Goal: Register for event/course

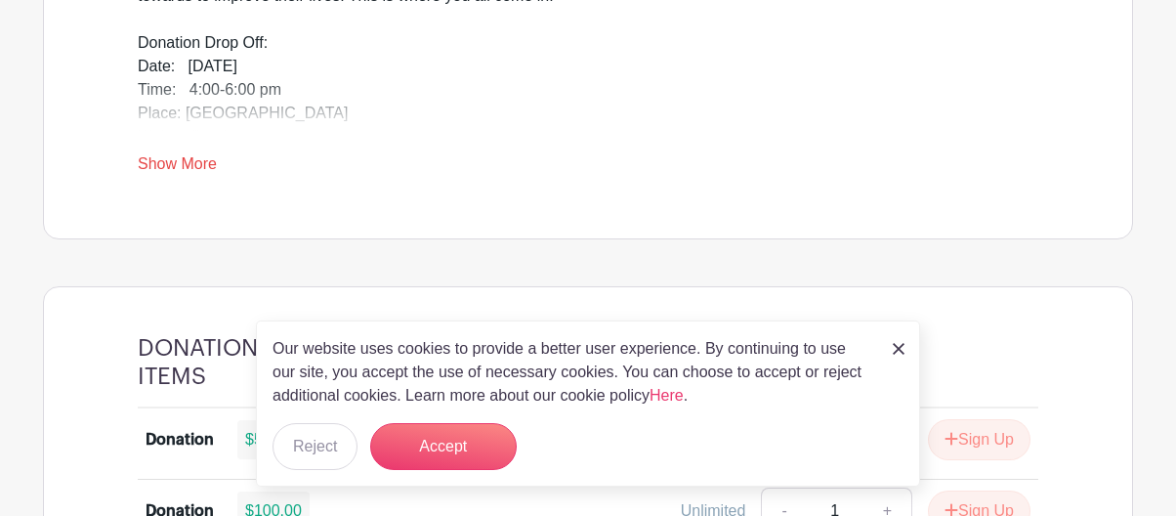
scroll to position [957, 0]
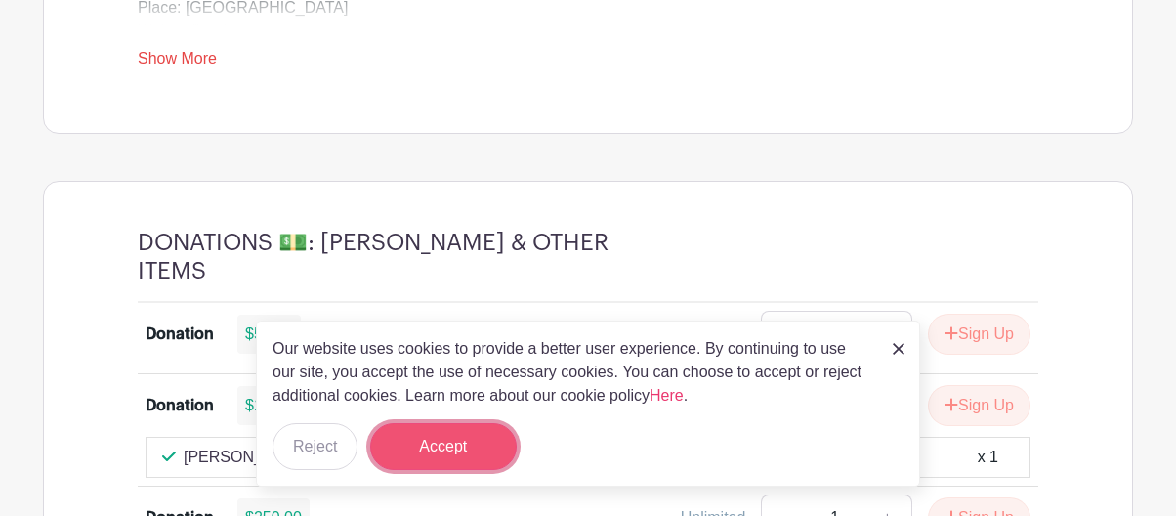
click at [469, 441] on button "Accept" at bounding box center [443, 446] width 147 height 47
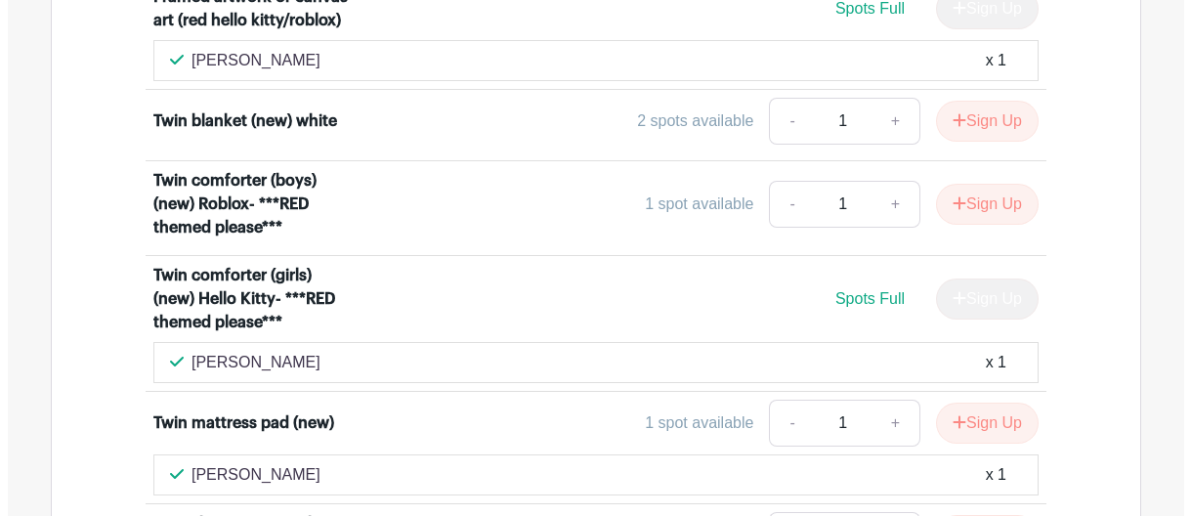
scroll to position [8744, 0]
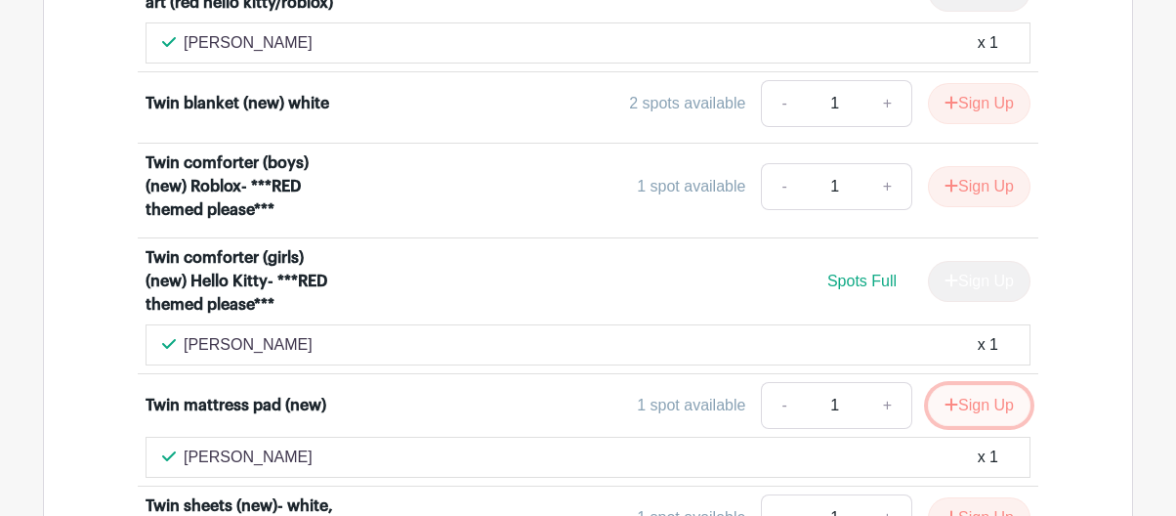
click at [974, 385] on button "Sign Up" at bounding box center [979, 405] width 103 height 41
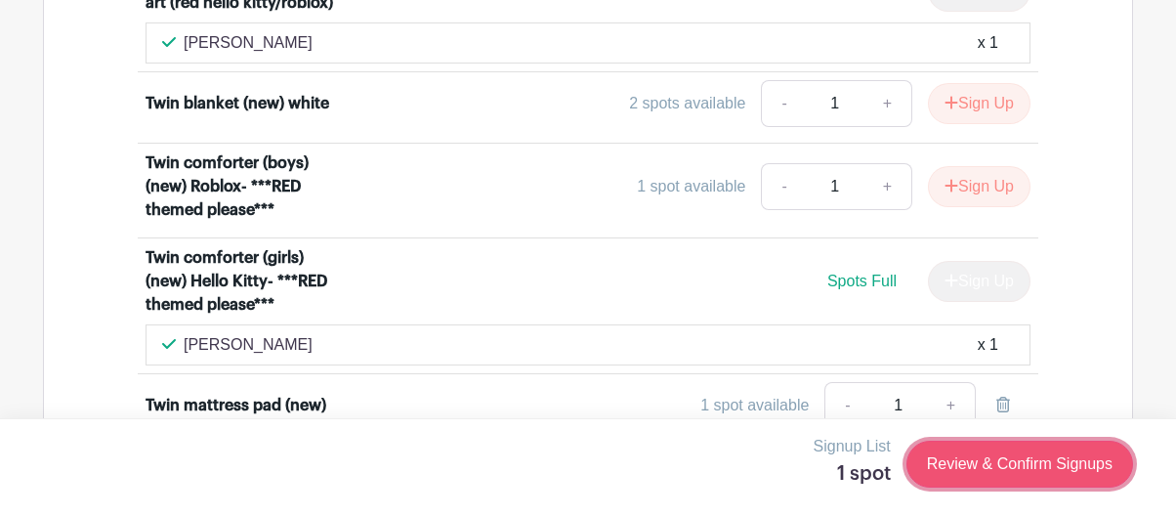
click at [984, 460] on link "Review & Confirm Signups" at bounding box center [1020, 464] width 227 height 47
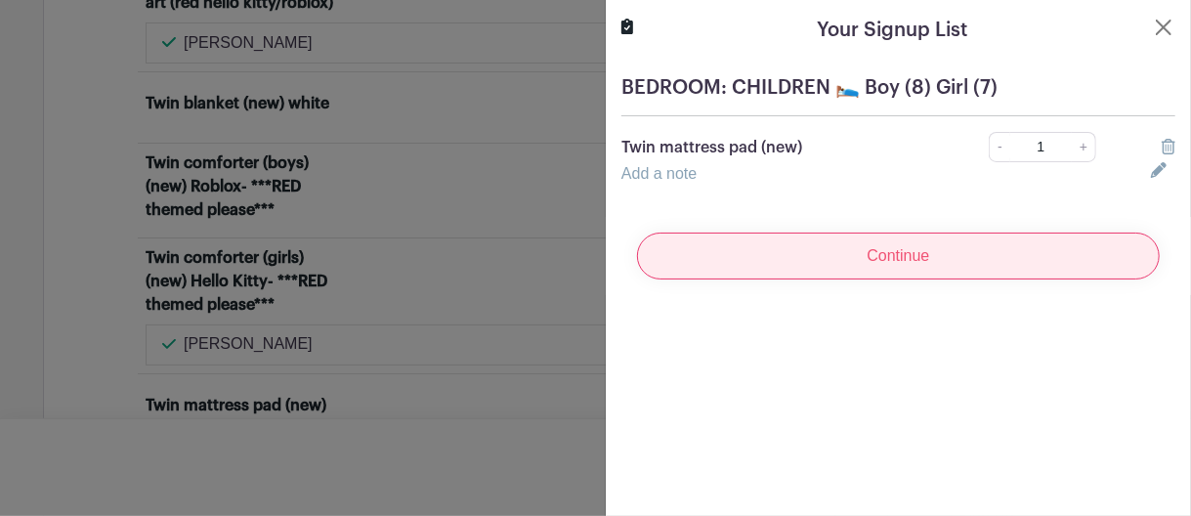
click at [874, 264] on input "Continue" at bounding box center [898, 256] width 523 height 47
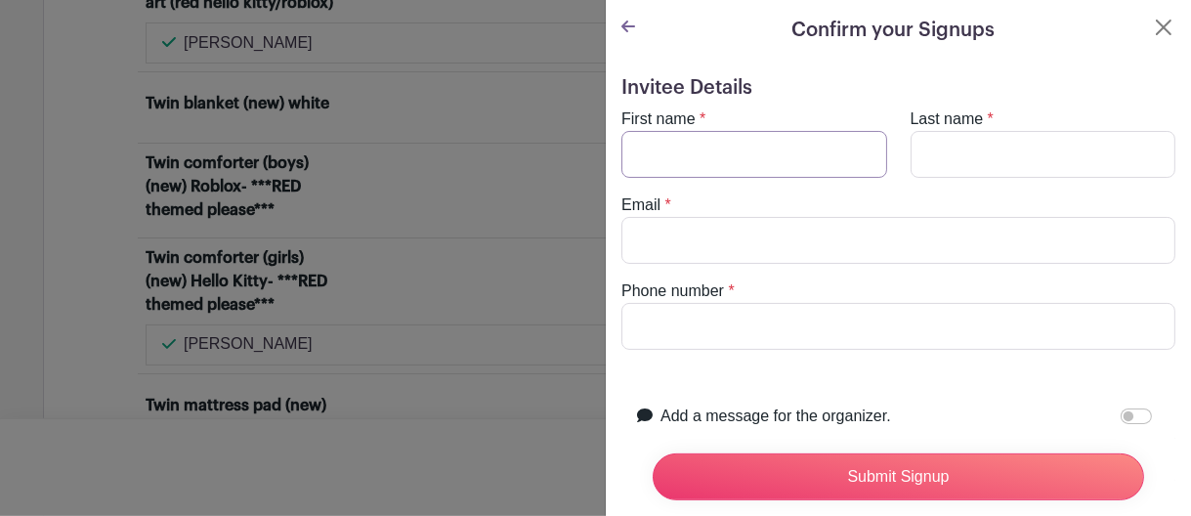
click at [713, 148] on input "First name" at bounding box center [754, 154] width 266 height 47
type input "Karen"
click at [934, 151] on input "Last name" at bounding box center [1044, 154] width 266 height 47
type input "Braje"
click at [653, 237] on input "Email" at bounding box center [898, 240] width 554 height 47
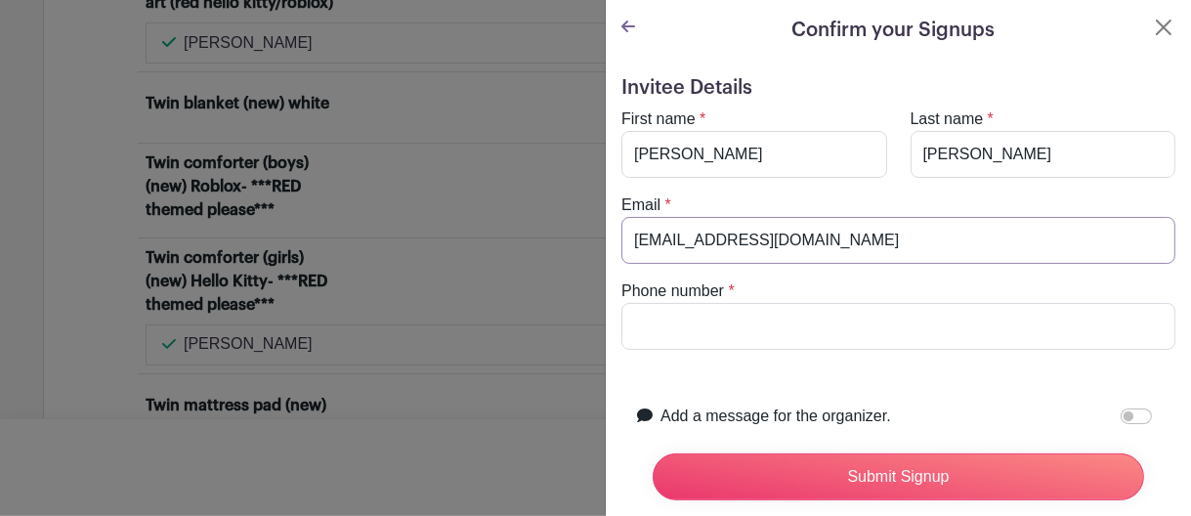
type input "karenbraje@gmail.com"
click at [651, 325] on input "Phone number" at bounding box center [898, 326] width 554 height 47
type input "4155333080"
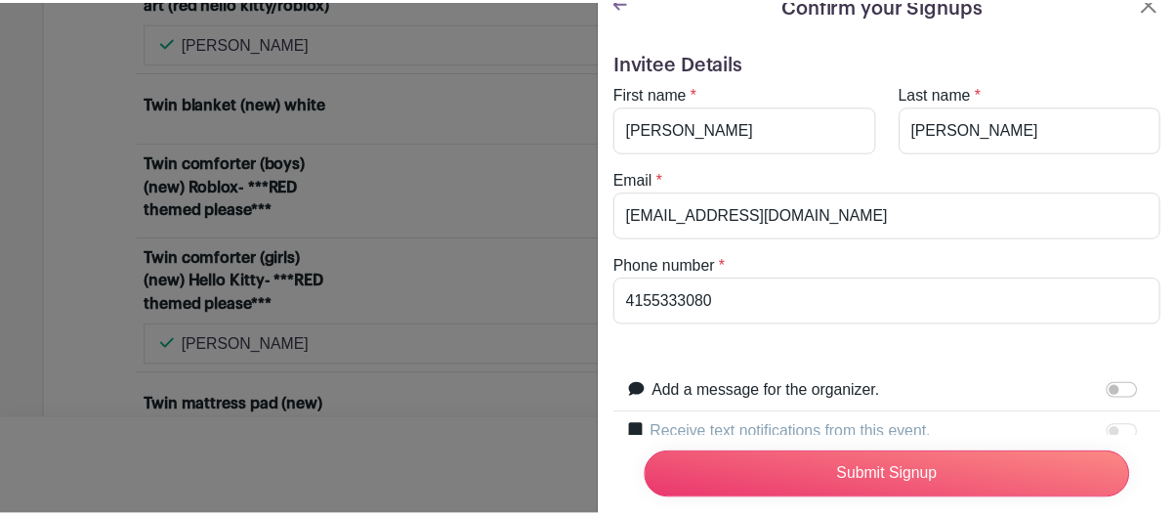
scroll to position [30, 0]
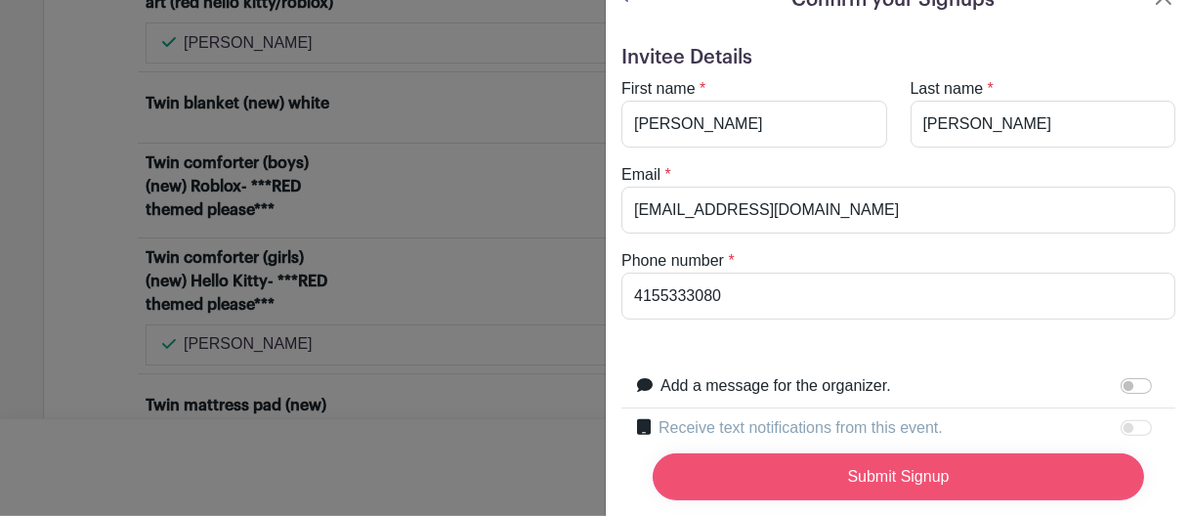
click at [866, 454] on input "Submit Signup" at bounding box center [898, 476] width 491 height 47
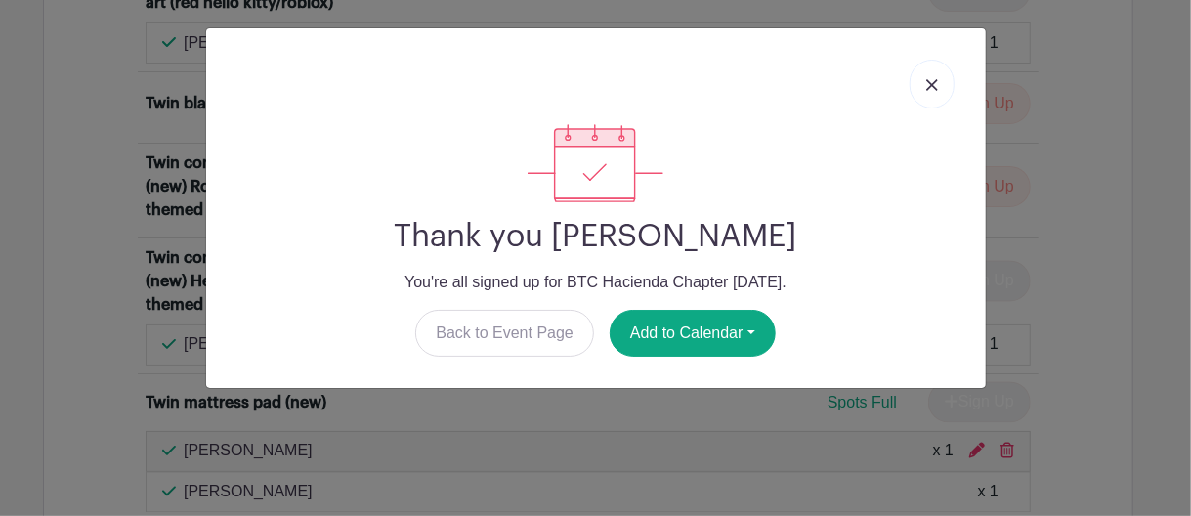
click at [934, 83] on img at bounding box center [932, 85] width 12 height 12
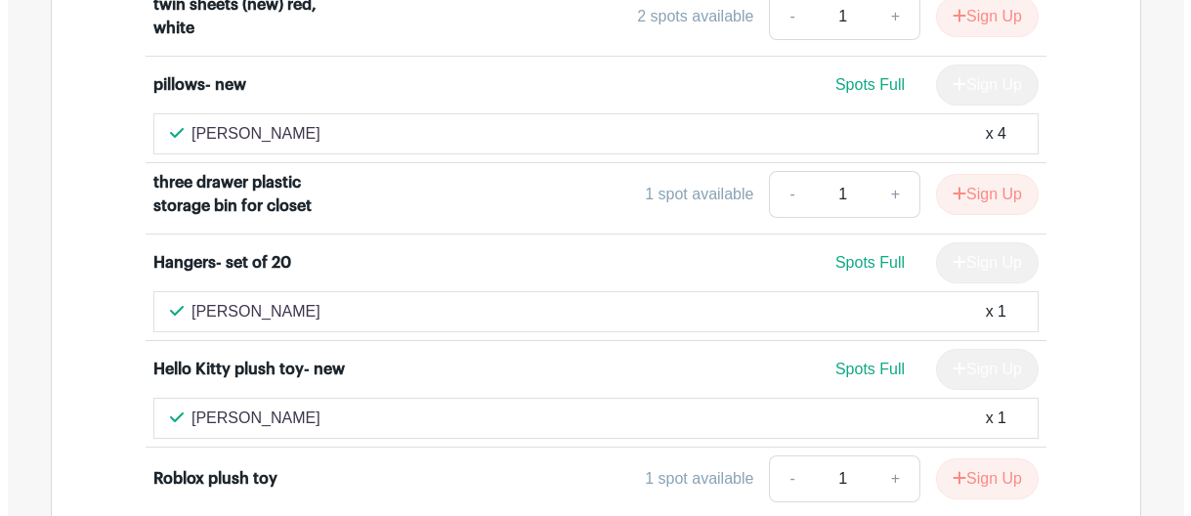
scroll to position [9432, 0]
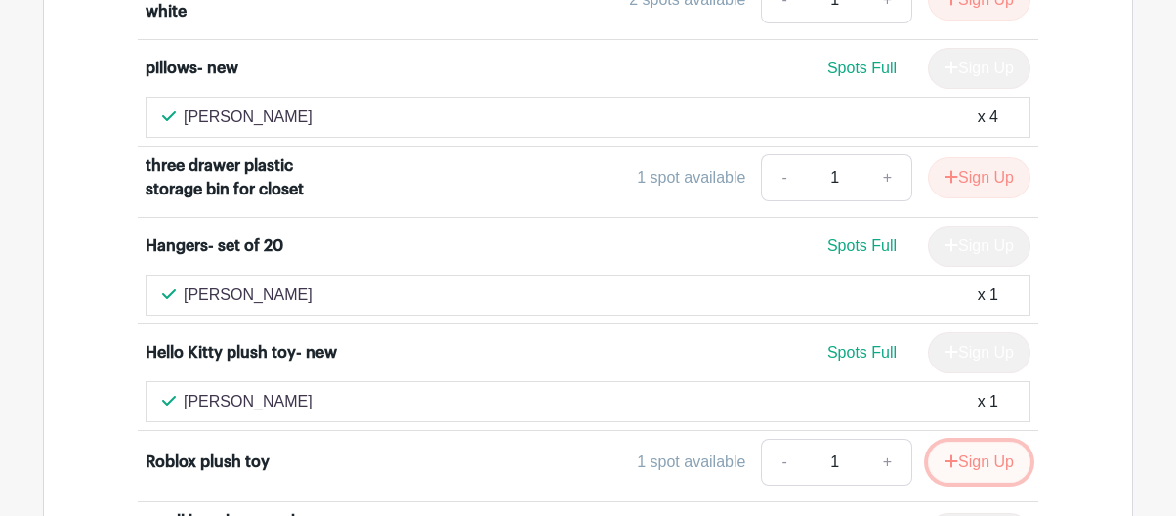
click at [990, 442] on button "Sign Up" at bounding box center [979, 462] width 103 height 41
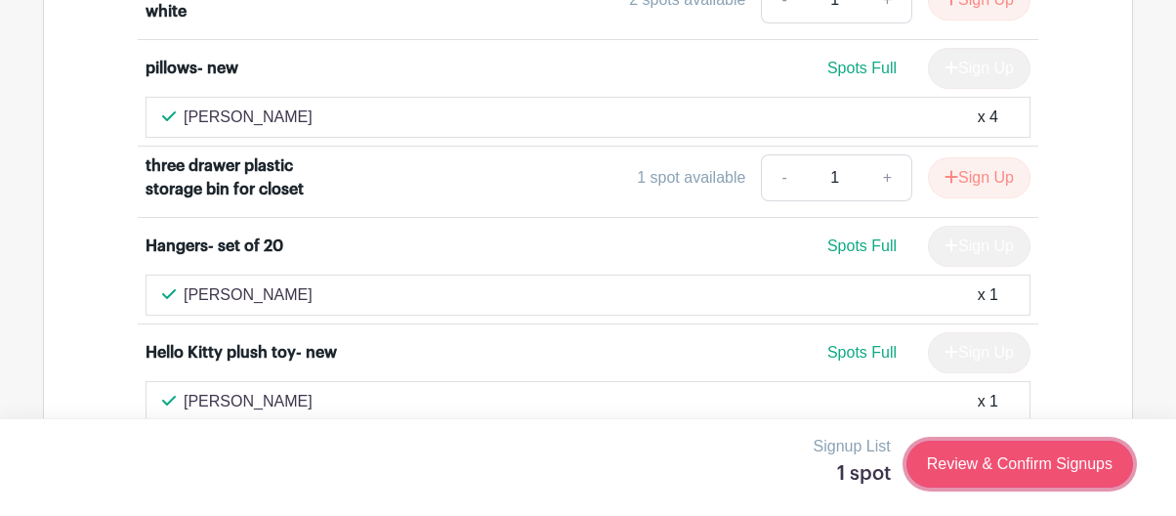
click at [1007, 461] on link "Review & Confirm Signups" at bounding box center [1020, 464] width 227 height 47
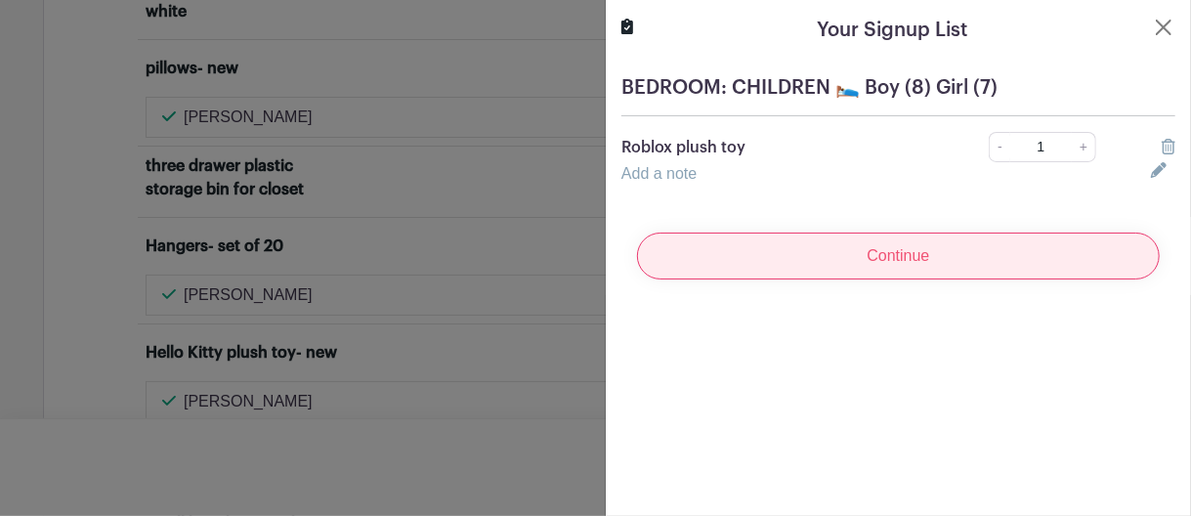
click at [939, 260] on input "Continue" at bounding box center [898, 256] width 523 height 47
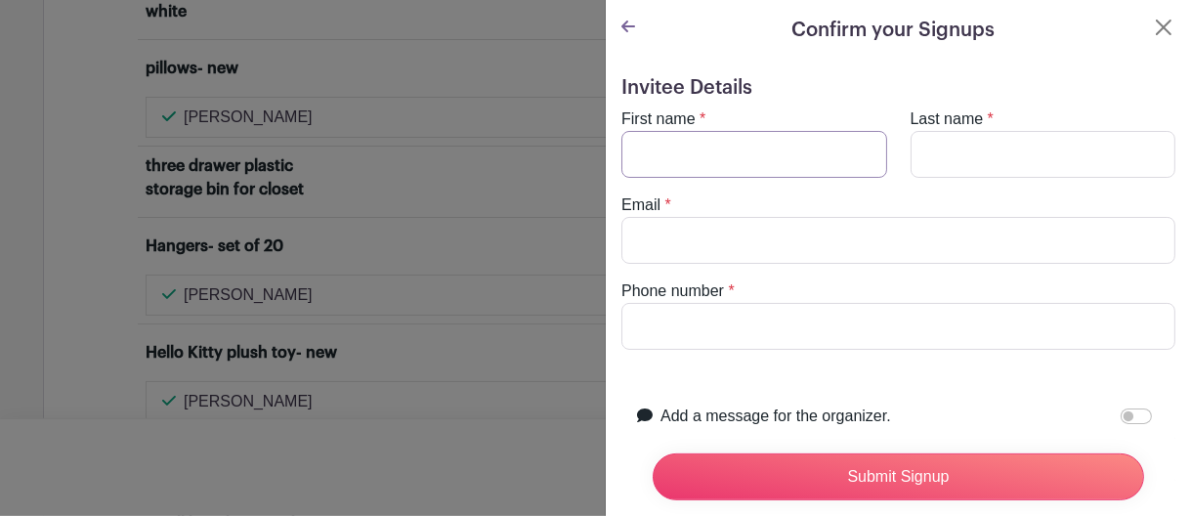
click at [687, 158] on input "First name" at bounding box center [754, 154] width 266 height 47
type input "Karen"
click at [941, 148] on input "Last name" at bounding box center [1044, 154] width 266 height 47
type input "Braje"
click at [697, 227] on input "Email" at bounding box center [898, 240] width 554 height 47
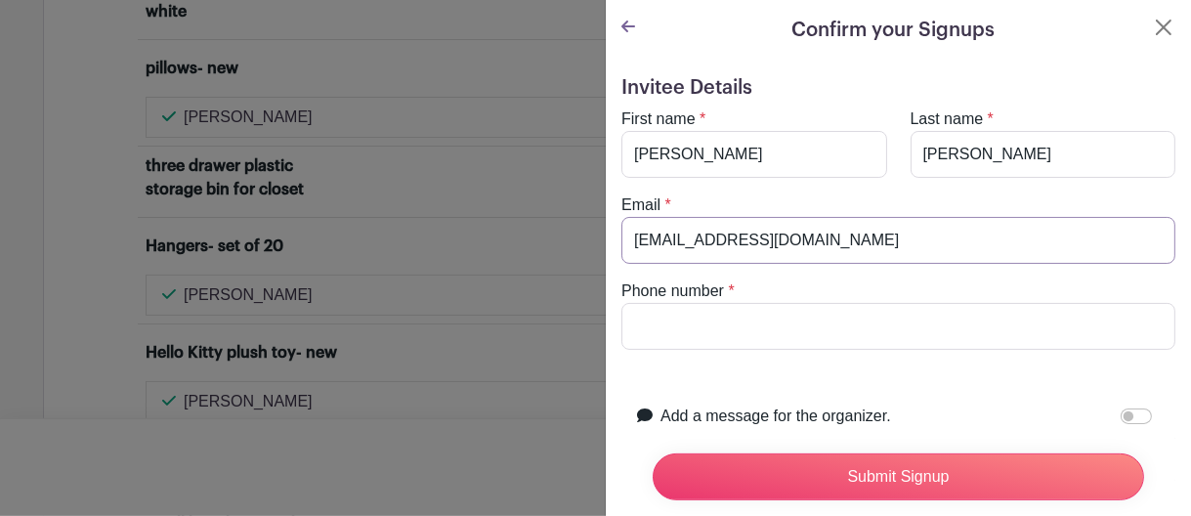
type input "karenbraje@gmail.com"
click at [648, 331] on input "Phone number" at bounding box center [898, 326] width 554 height 47
type input "4155333080"
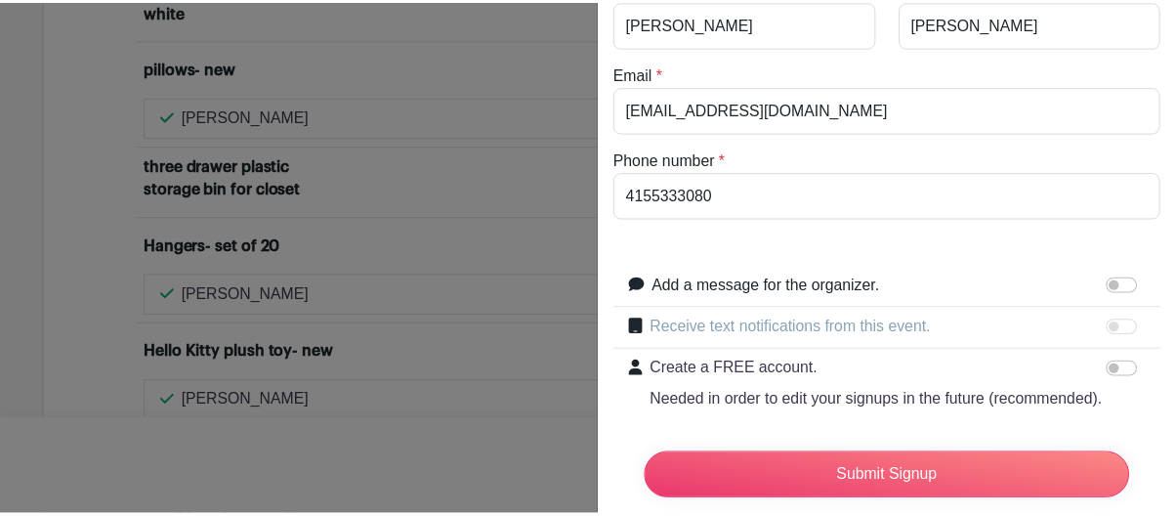
scroll to position [133, 0]
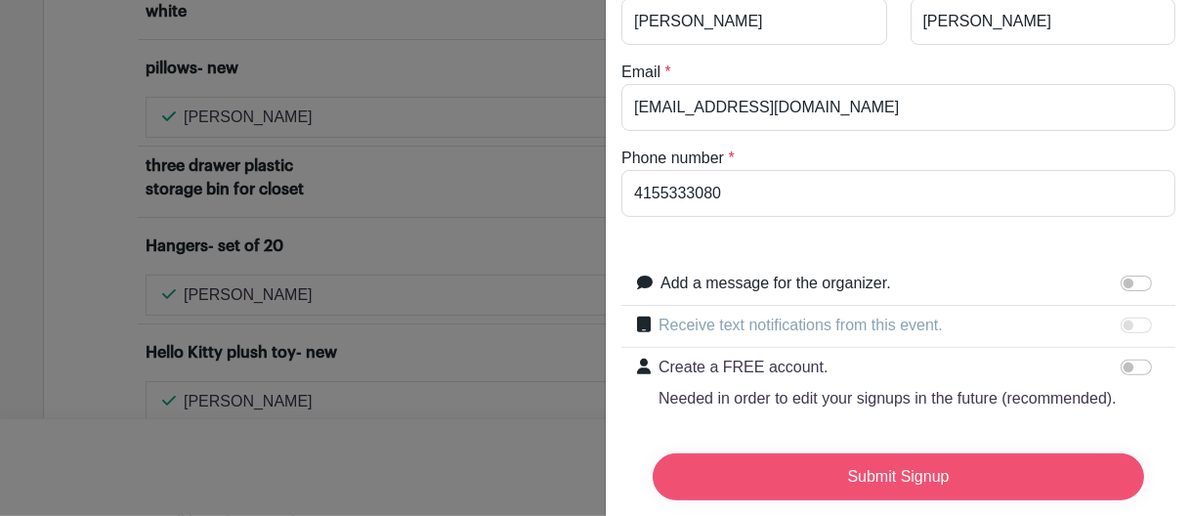
click at [928, 467] on input "Submit Signup" at bounding box center [898, 476] width 491 height 47
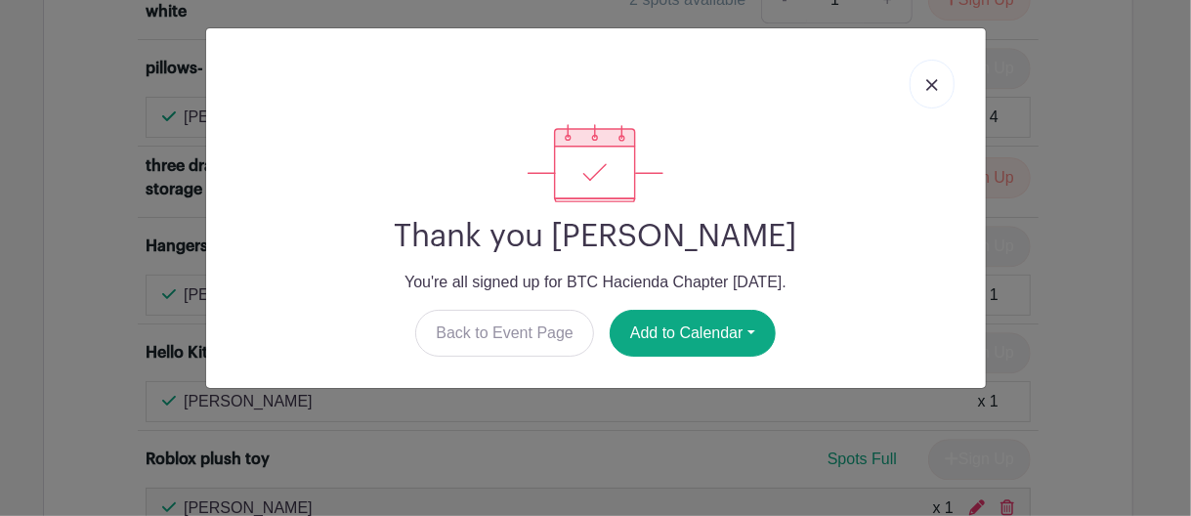
click at [929, 79] on img at bounding box center [932, 85] width 12 height 12
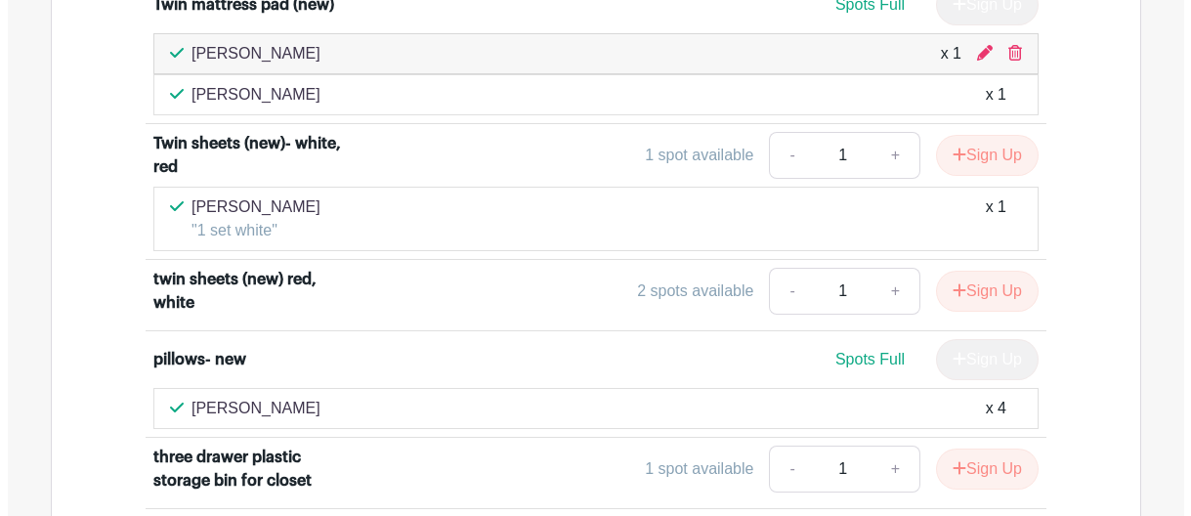
scroll to position [9159, 0]
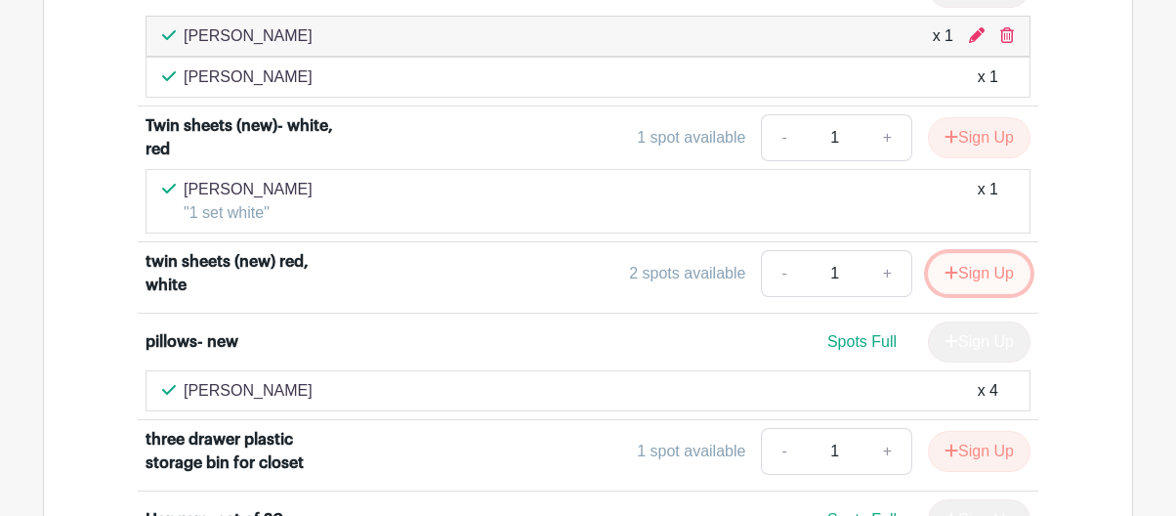
click at [990, 253] on button "Sign Up" at bounding box center [979, 273] width 103 height 41
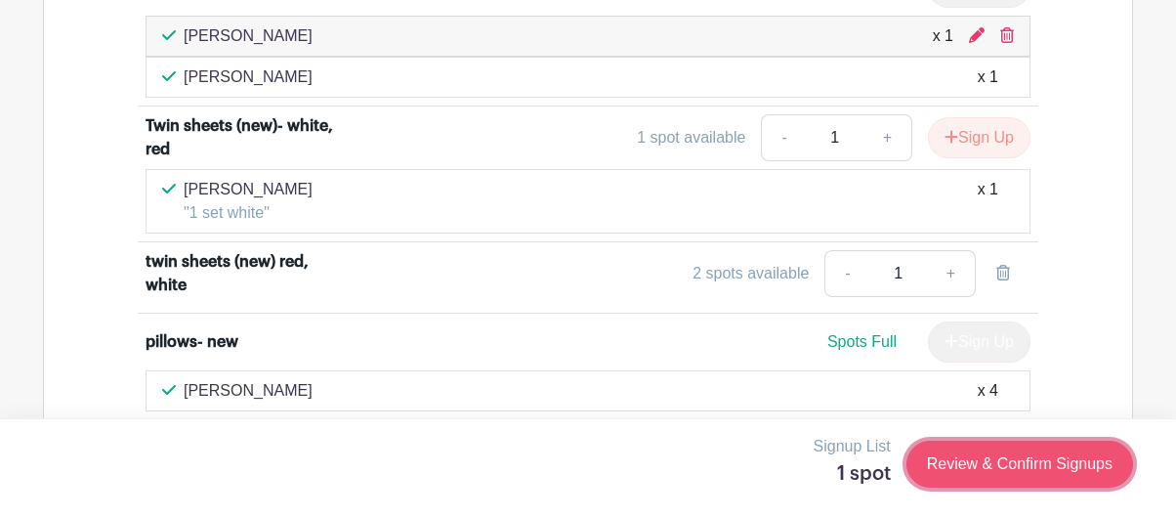
click at [1001, 466] on link "Review & Confirm Signups" at bounding box center [1020, 464] width 227 height 47
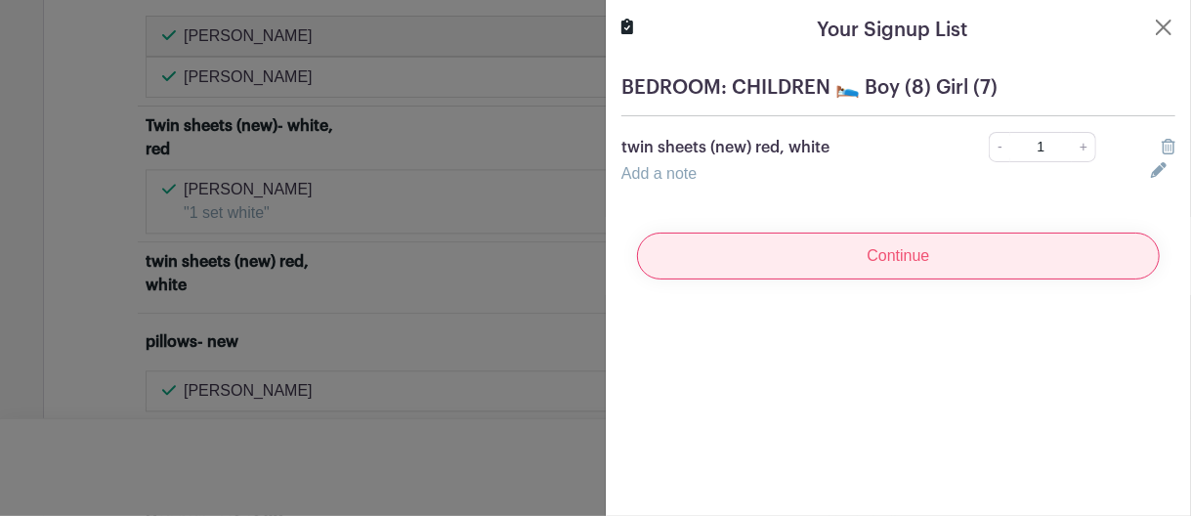
click at [822, 246] on input "Continue" at bounding box center [898, 256] width 523 height 47
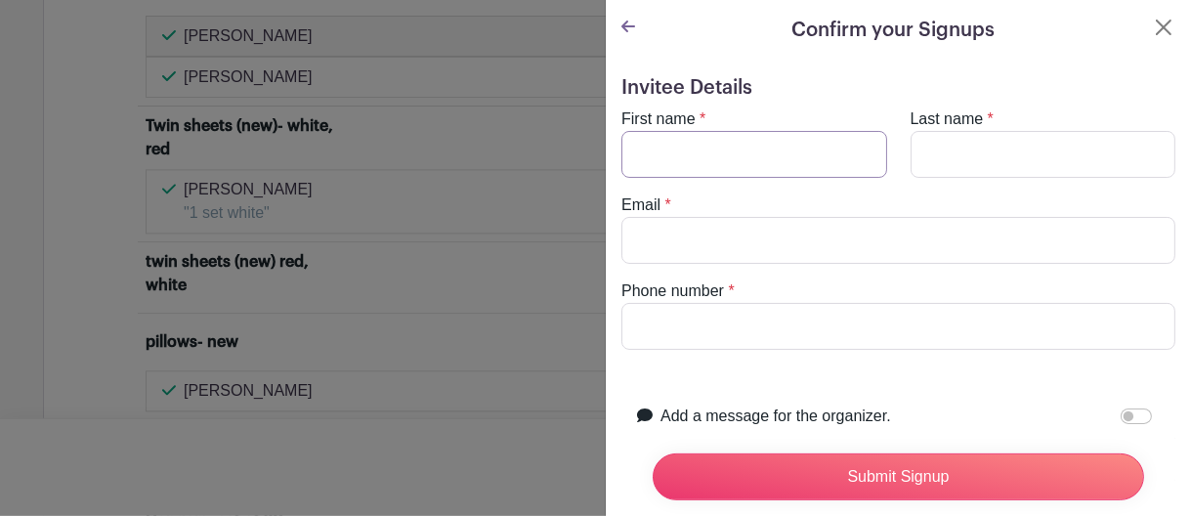
click at [707, 144] on input "First name" at bounding box center [754, 154] width 266 height 47
type input "Karen"
click at [988, 147] on input "Last name" at bounding box center [1044, 154] width 266 height 47
type input "Braje"
click at [675, 241] on input "Email" at bounding box center [898, 240] width 554 height 47
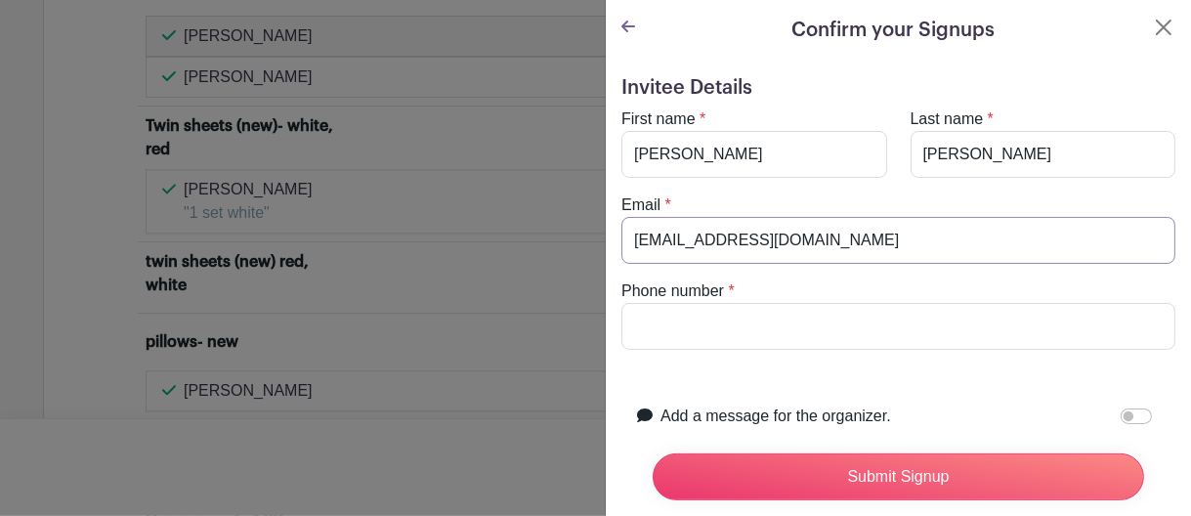
type input "karenbraje@gmail.com"
click at [631, 316] on input "Phone number" at bounding box center [898, 326] width 554 height 47
type input "4155333080"
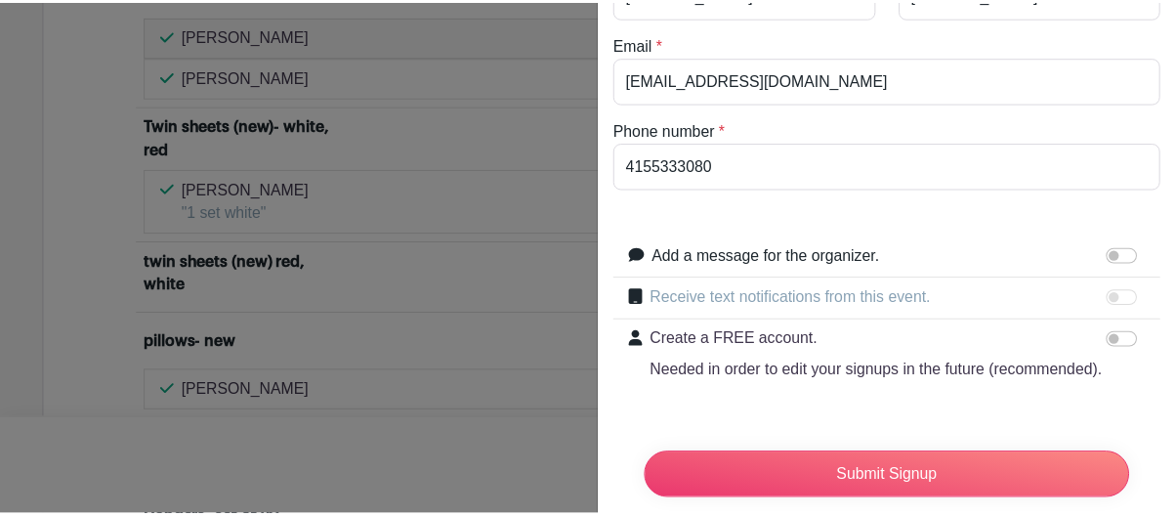
scroll to position [168, 0]
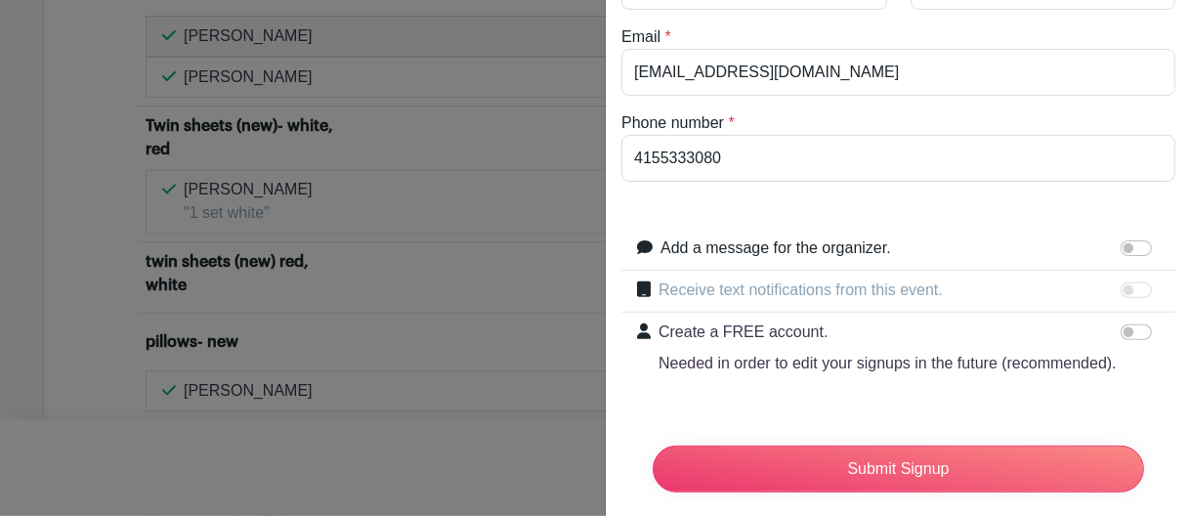
click at [759, 197] on form "Invitee Details First name * Karen Last name * Braje Email * karenbraje@gmail.c…" at bounding box center [898, 208] width 554 height 600
click at [1121, 244] on input "Add a message for the organizer." at bounding box center [1136, 248] width 31 height 16
checkbox input "true"
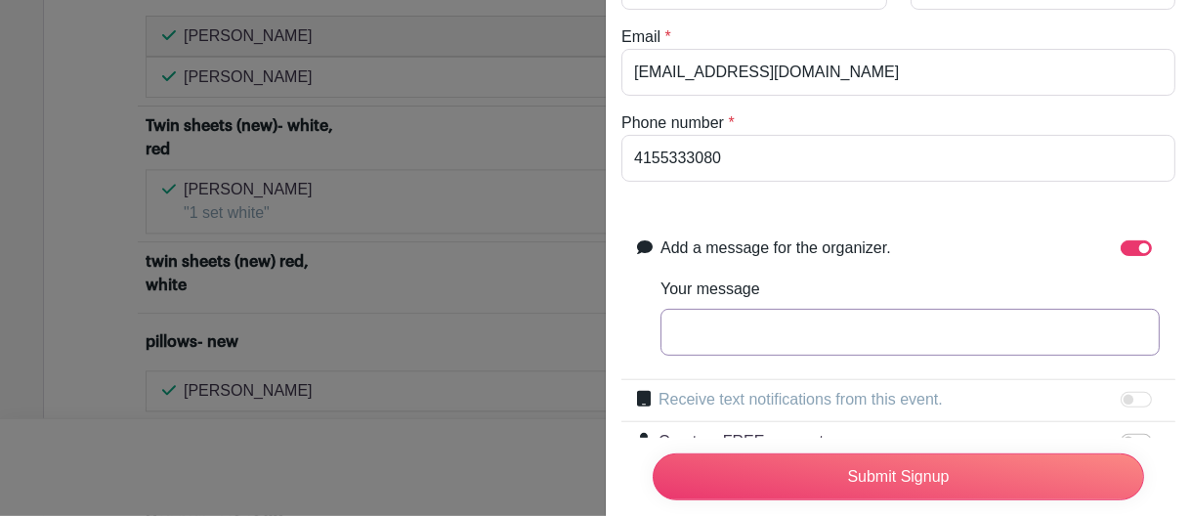
click at [749, 318] on input "Your message" at bounding box center [909, 332] width 499 height 47
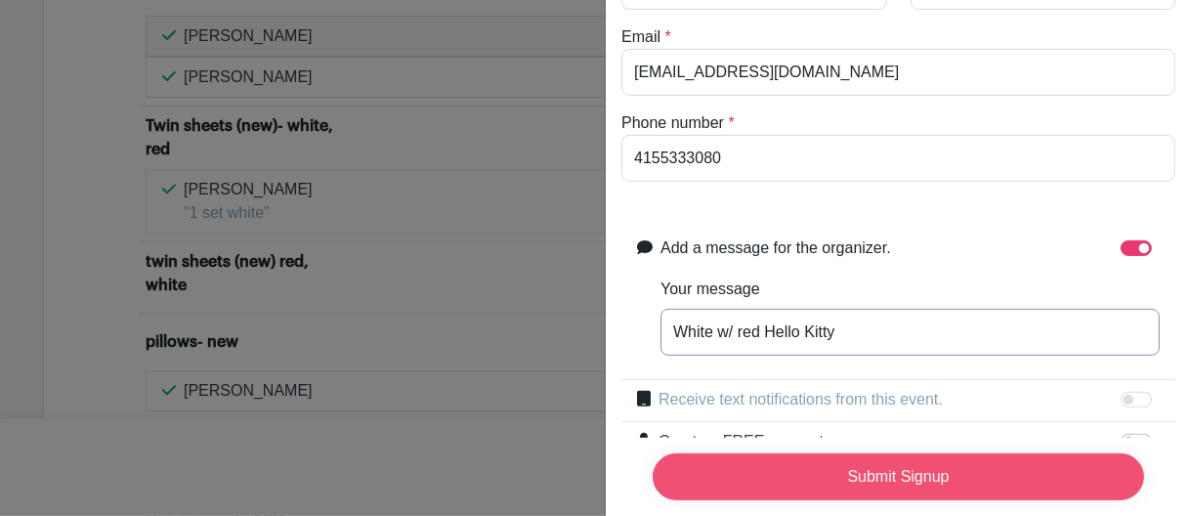
type input "White w/ red Hello Kitty"
click at [988, 462] on input "Submit Signup" at bounding box center [898, 476] width 491 height 47
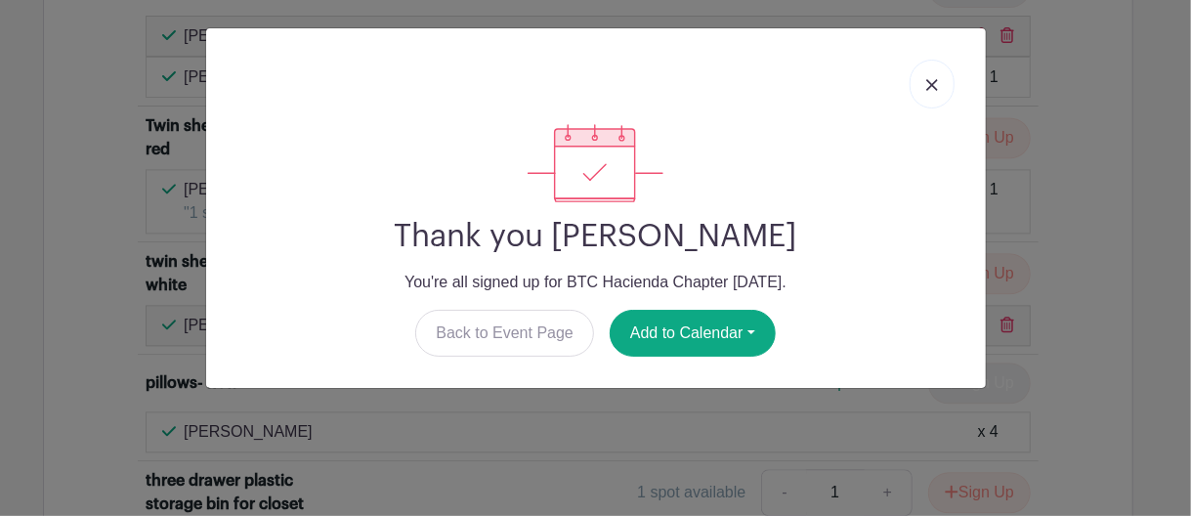
click at [929, 79] on img at bounding box center [932, 85] width 12 height 12
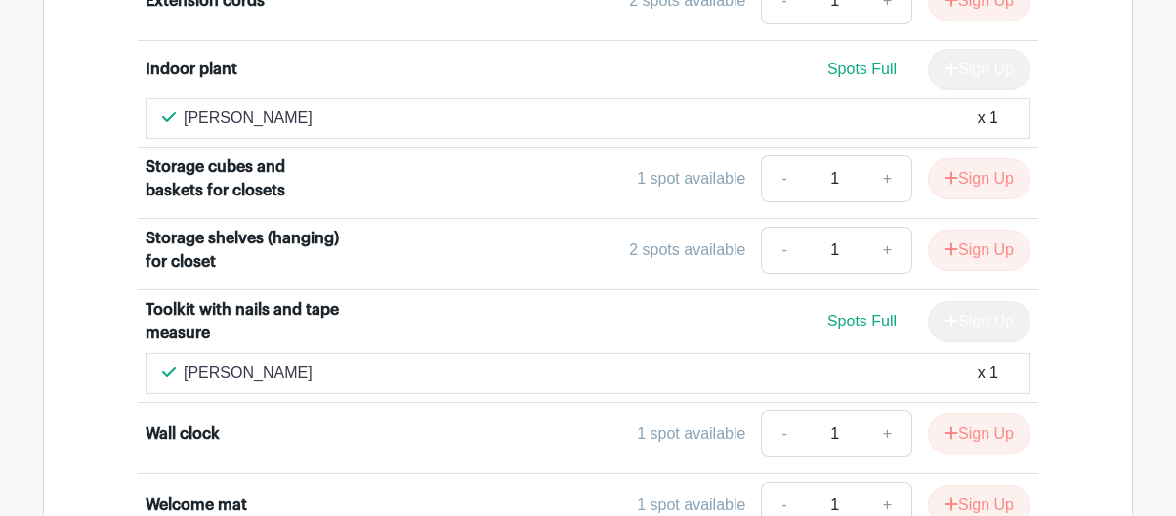
scroll to position [11261, 0]
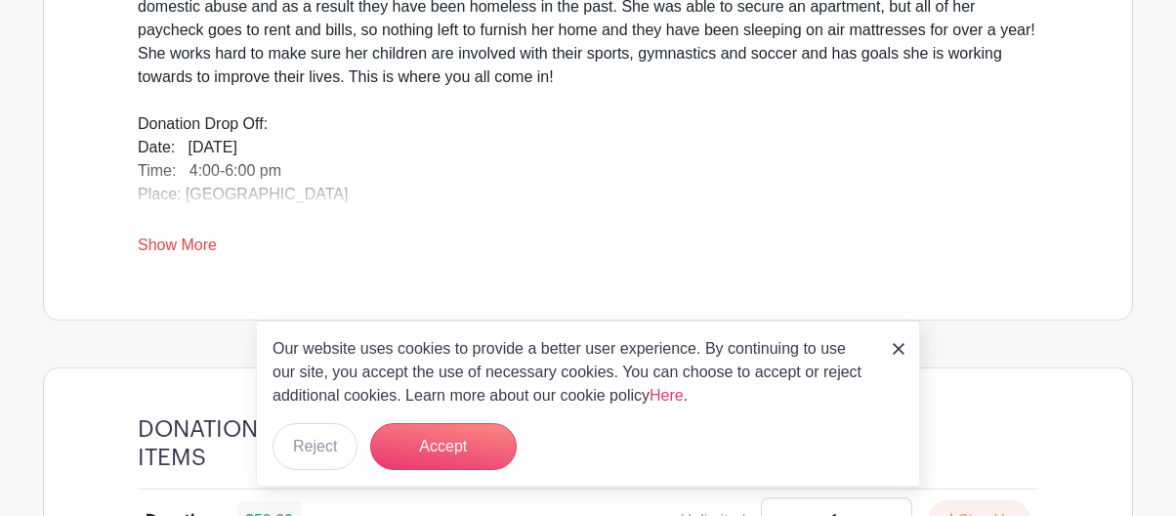
scroll to position [805, 0]
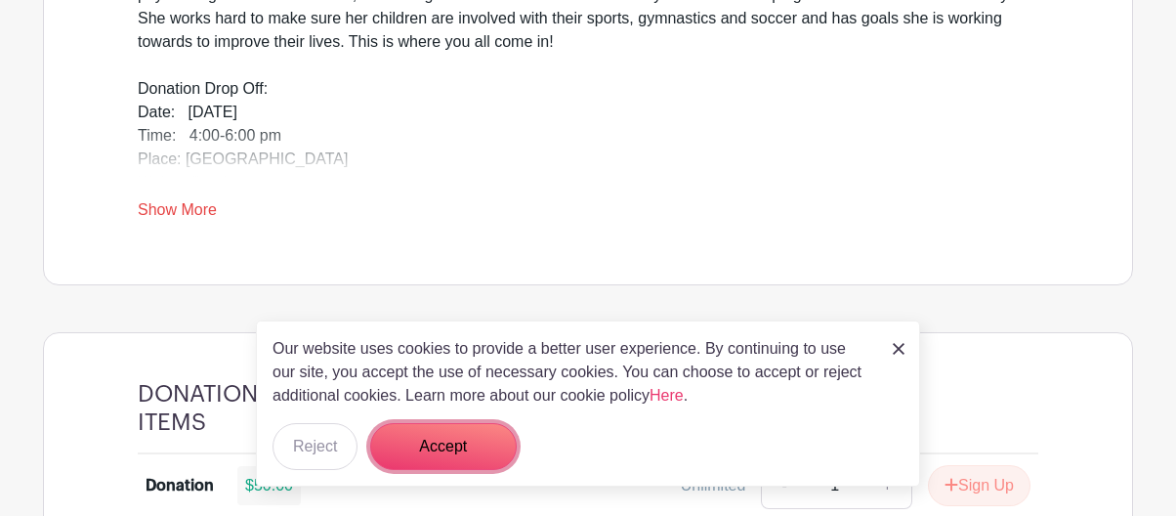
click at [435, 443] on button "Accept" at bounding box center [443, 446] width 147 height 47
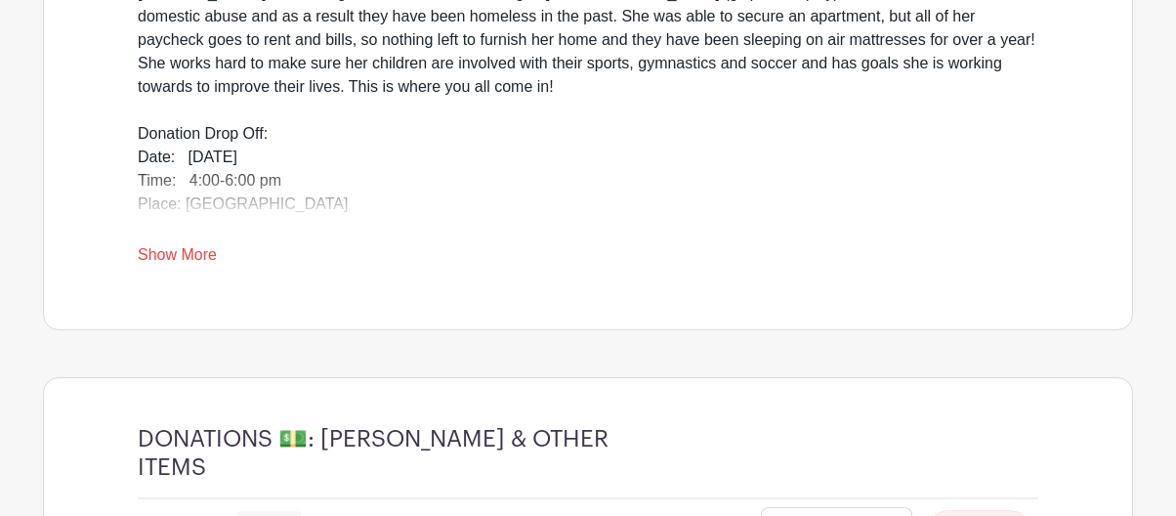
scroll to position [881, 0]
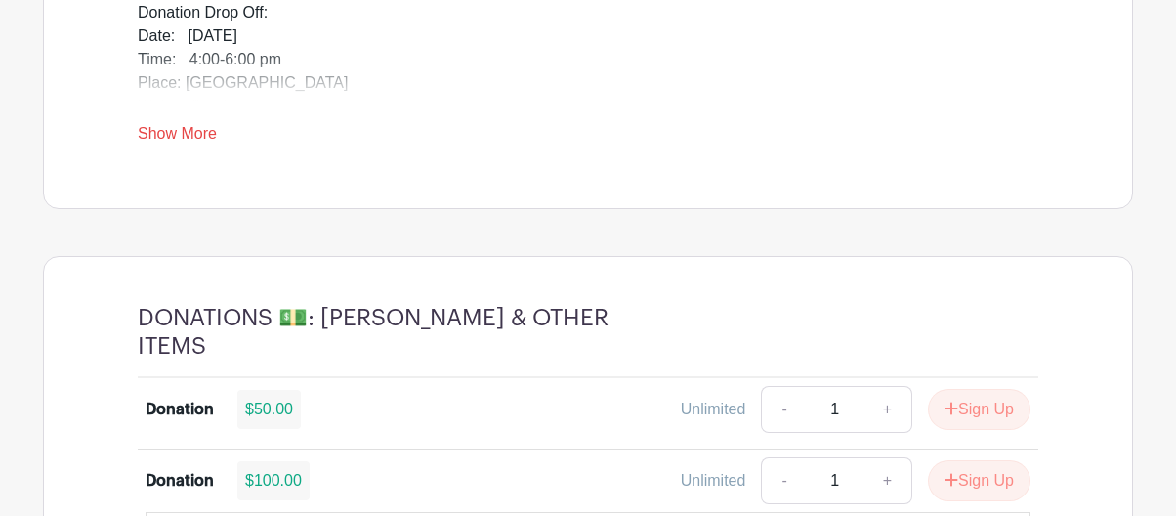
click at [172, 130] on link "Show More" at bounding box center [177, 137] width 79 height 24
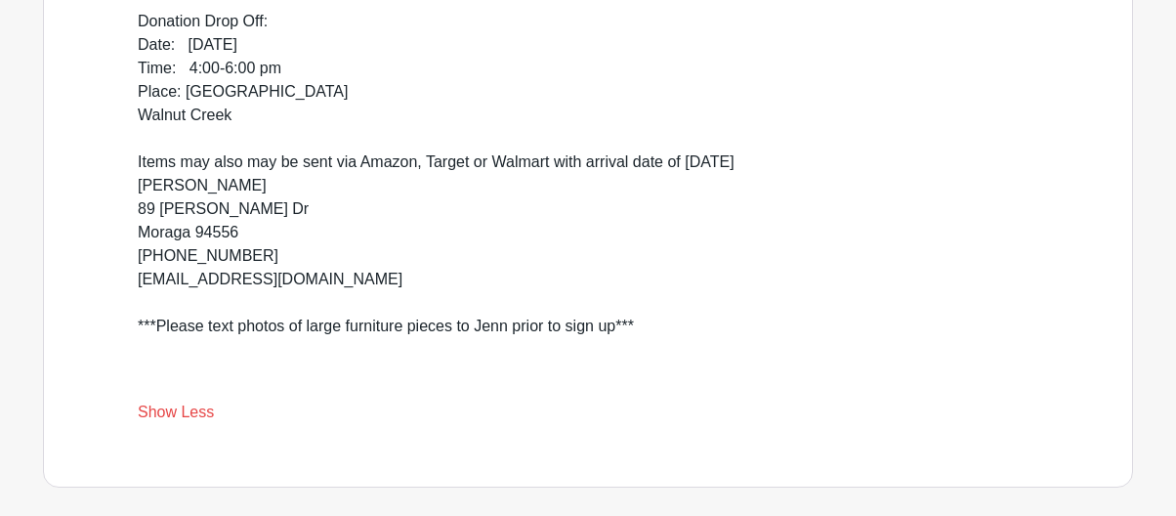
scroll to position [837, 0]
